Goal: Browse casually

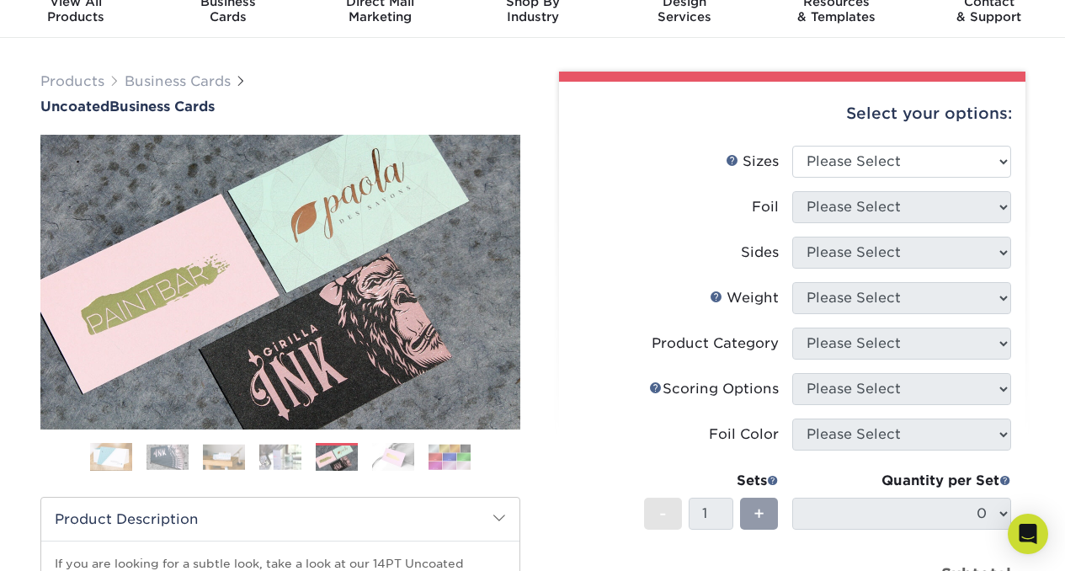
scroll to position [66, 0]
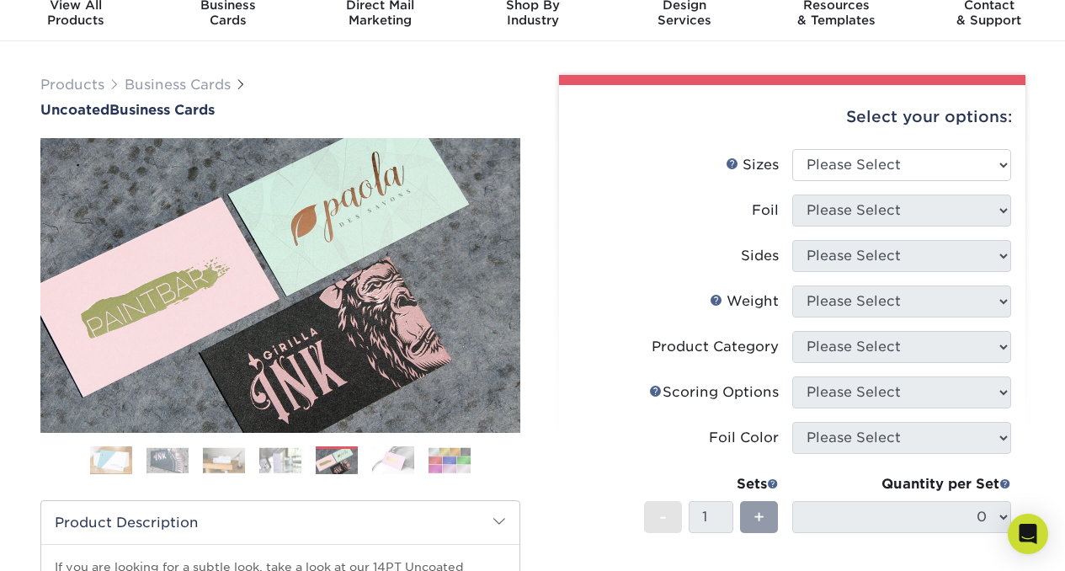
click at [368, 454] on ol at bounding box center [280, 466] width 480 height 40
click at [377, 464] on img at bounding box center [393, 460] width 42 height 29
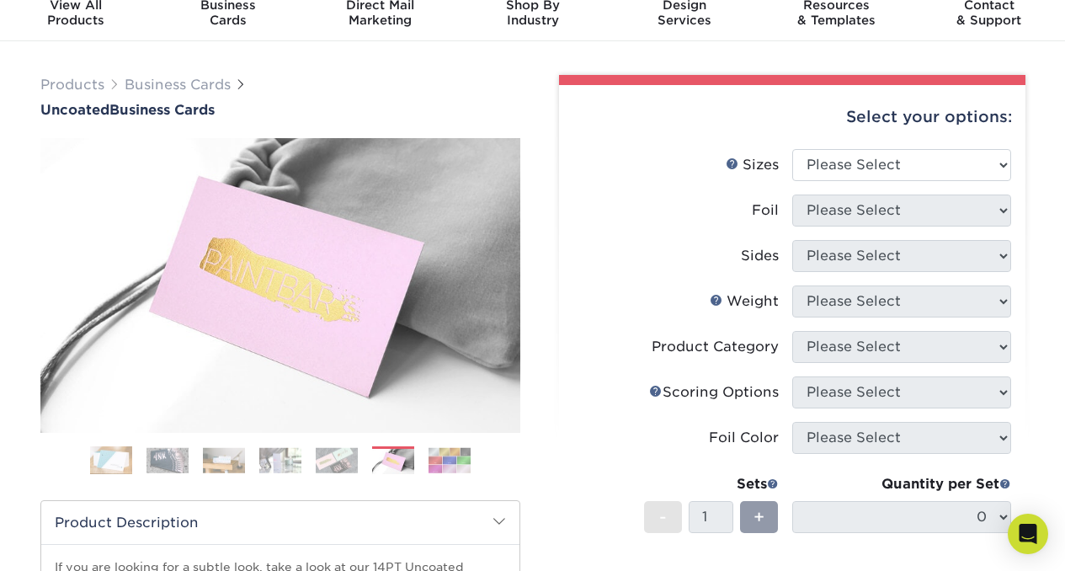
click at [342, 454] on img at bounding box center [337, 460] width 42 height 26
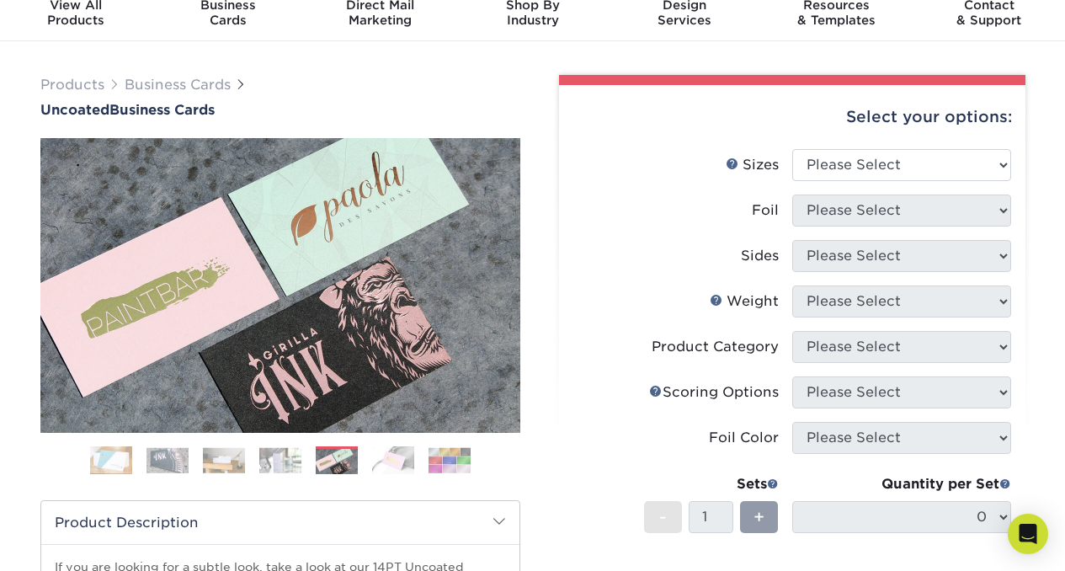
click at [309, 447] on ol at bounding box center [280, 466] width 480 height 40
click at [291, 449] on img at bounding box center [280, 460] width 42 height 26
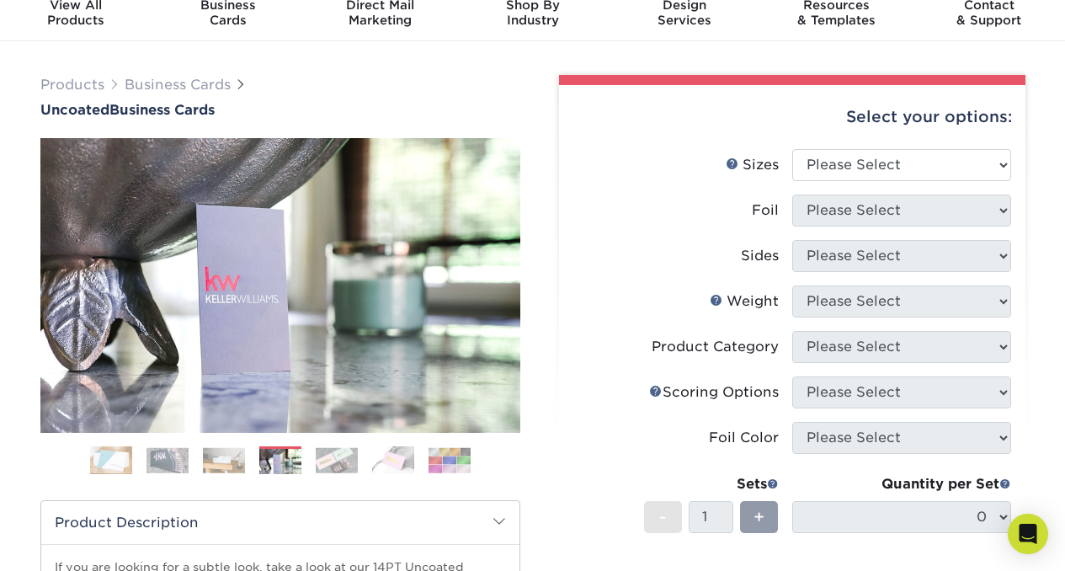
click at [222, 464] on img at bounding box center [224, 460] width 42 height 26
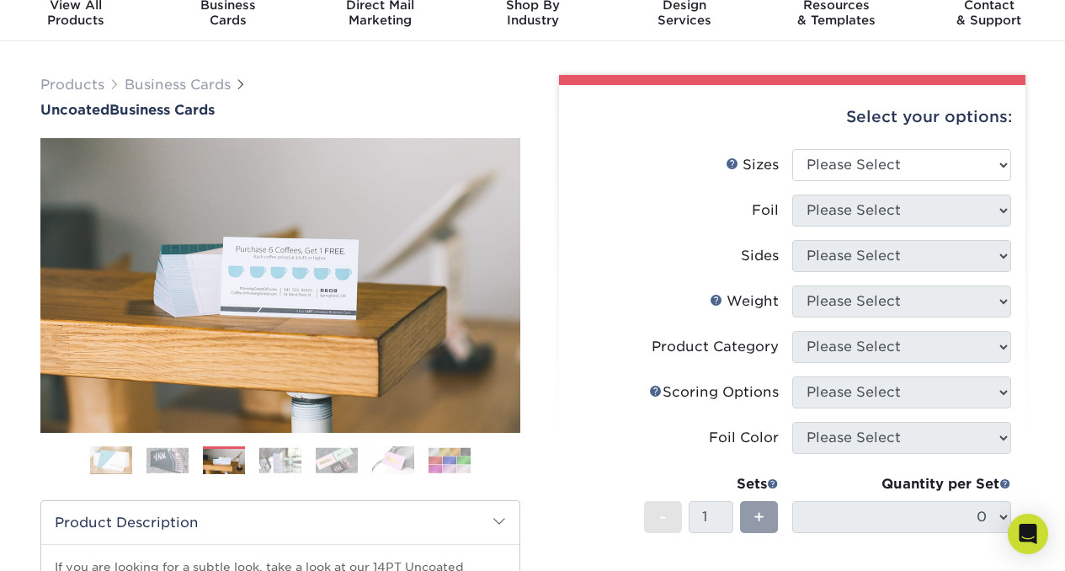
click at [190, 459] on ol at bounding box center [280, 466] width 480 height 40
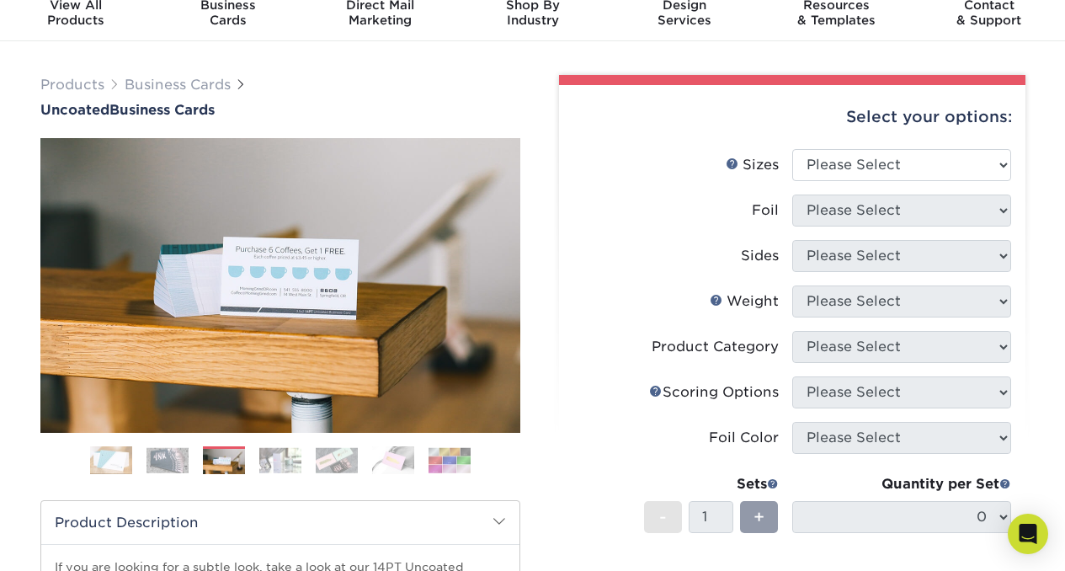
click at [180, 459] on img at bounding box center [167, 460] width 42 height 26
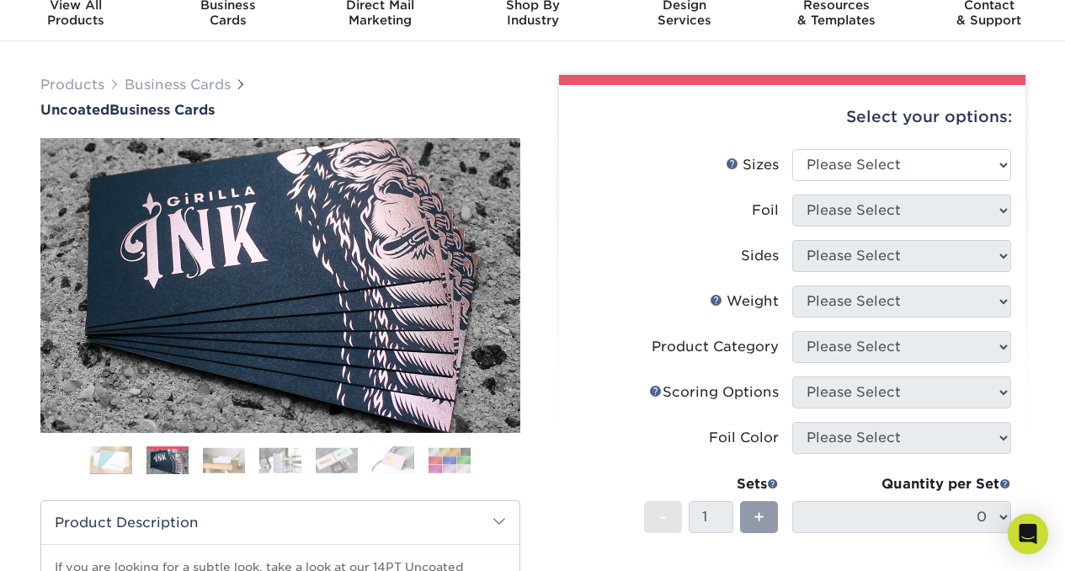
click at [119, 465] on img at bounding box center [111, 460] width 42 height 42
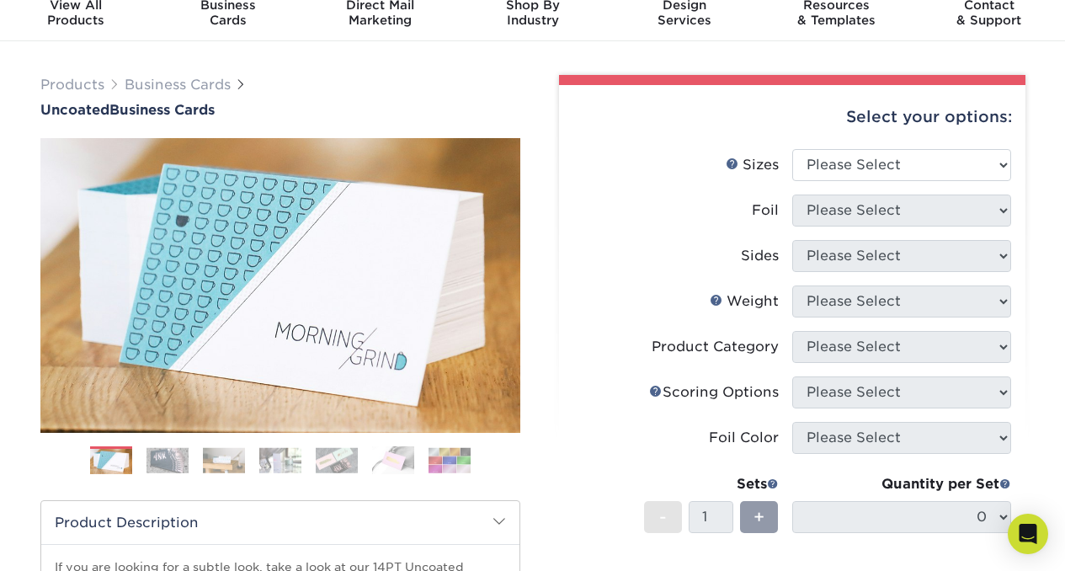
click at [464, 463] on img at bounding box center [449, 460] width 42 height 26
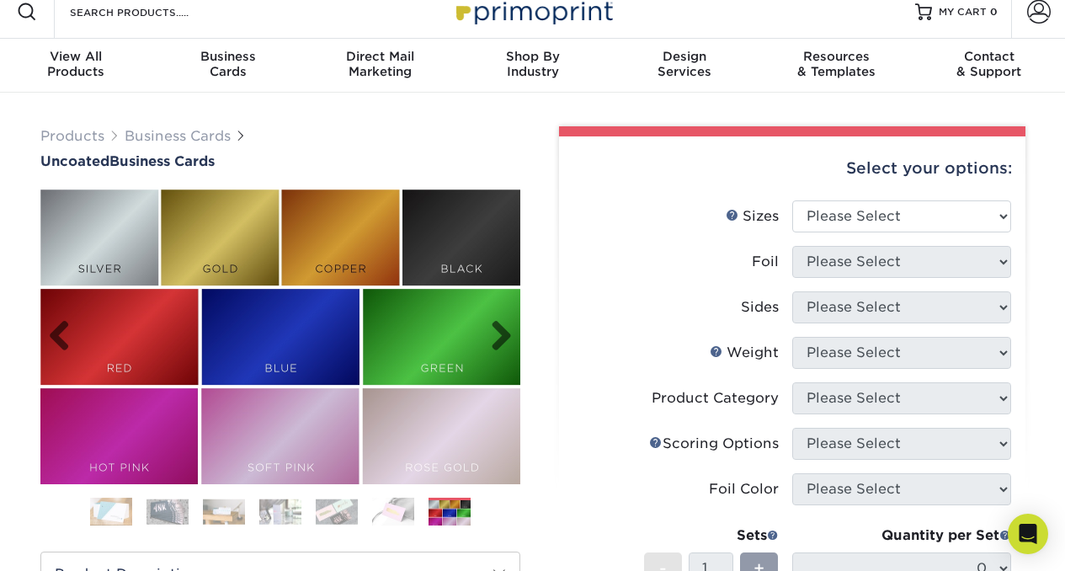
scroll to position [12, 0]
